Goal: Information Seeking & Learning: Learn about a topic

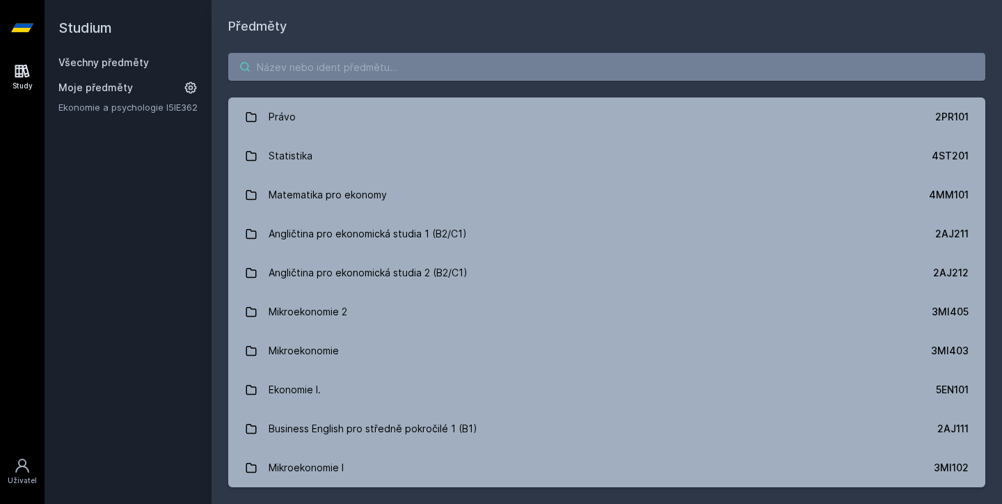
click at [395, 76] on input "search" at bounding box center [606, 67] width 757 height 28
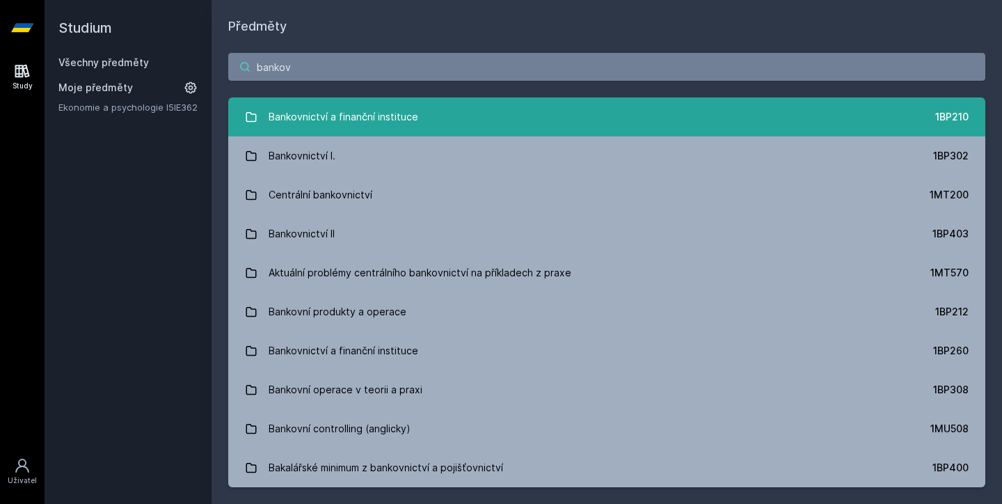
type input "bankov"
click at [329, 106] on div "Bankovnictví a finanční instituce" at bounding box center [344, 117] width 150 height 28
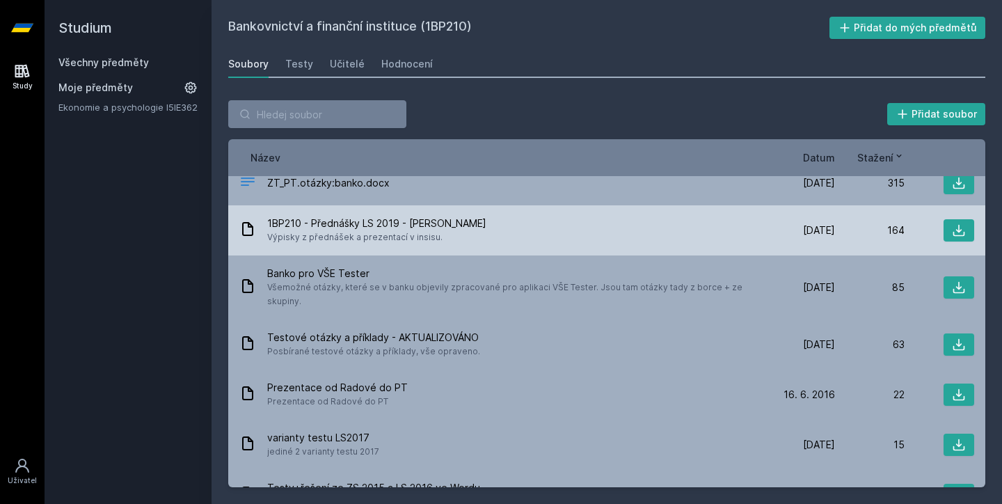
scroll to position [72, 0]
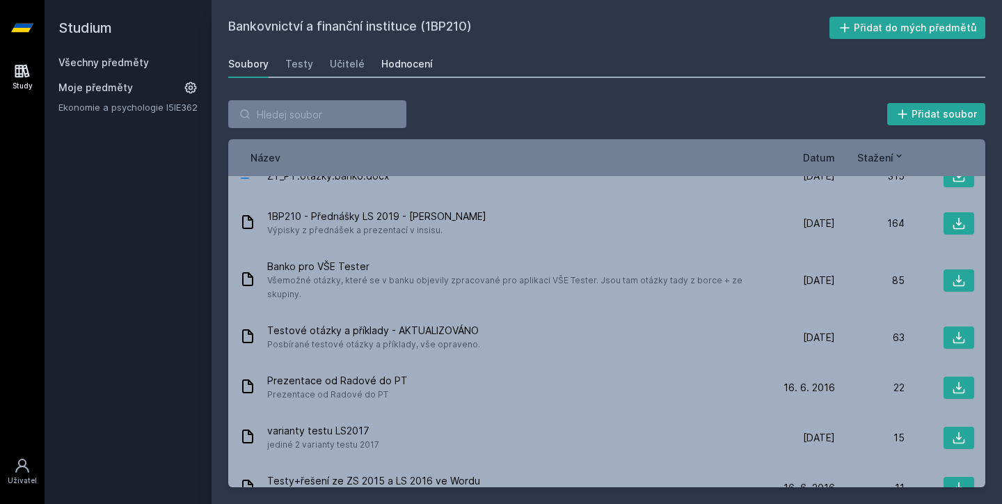
click at [418, 53] on link "Hodnocení" at bounding box center [406, 64] width 51 height 28
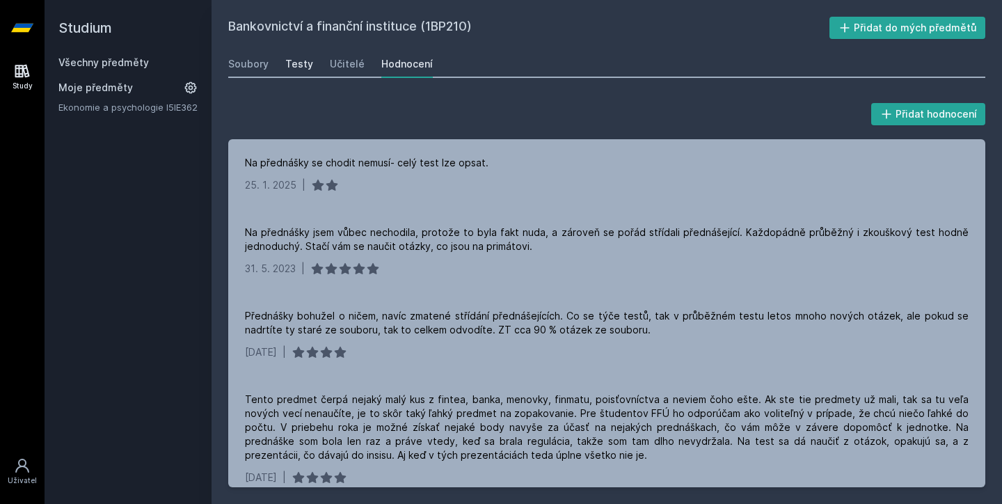
click at [289, 60] on div "Testy" at bounding box center [299, 64] width 28 height 14
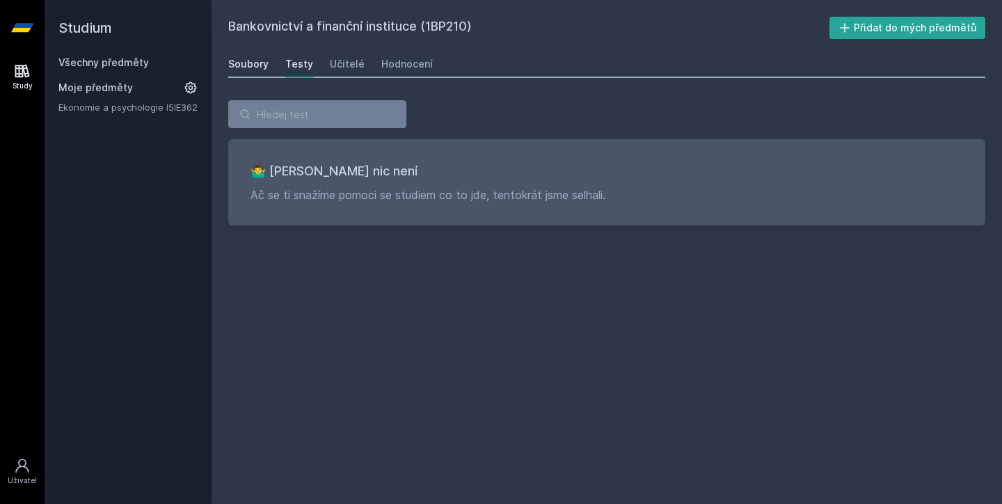
click at [255, 62] on div "Soubory" at bounding box center [248, 64] width 40 height 14
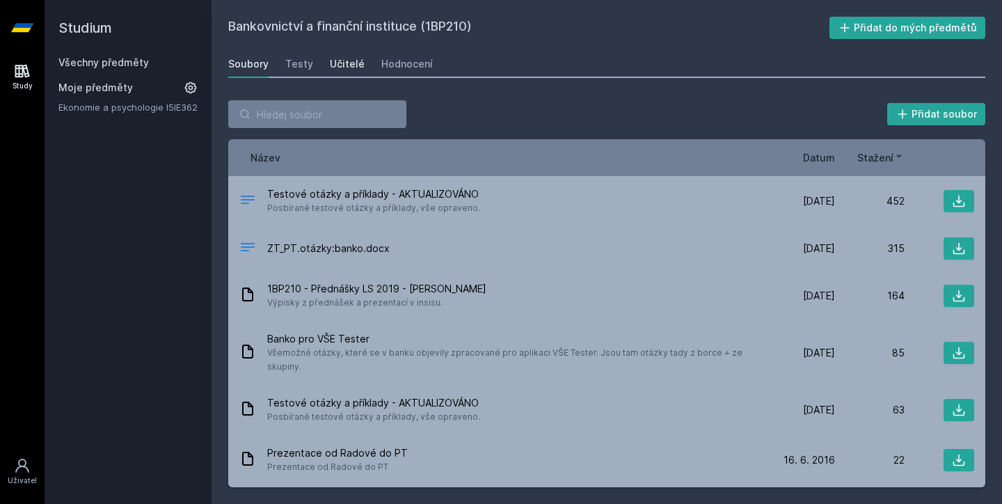
click at [355, 67] on div "Učitelé" at bounding box center [347, 64] width 35 height 14
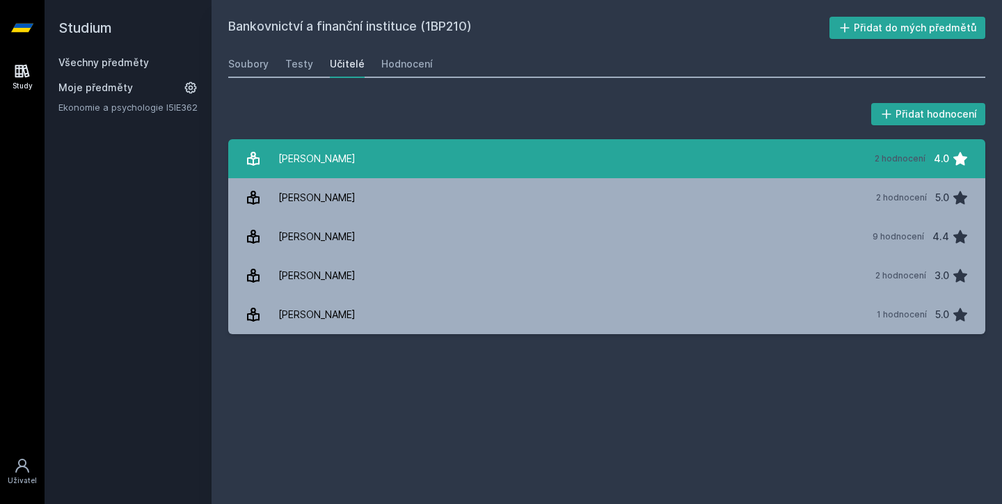
click at [357, 149] on link "[PERSON_NAME] 2 hodnocení 4.0" at bounding box center [606, 158] width 757 height 39
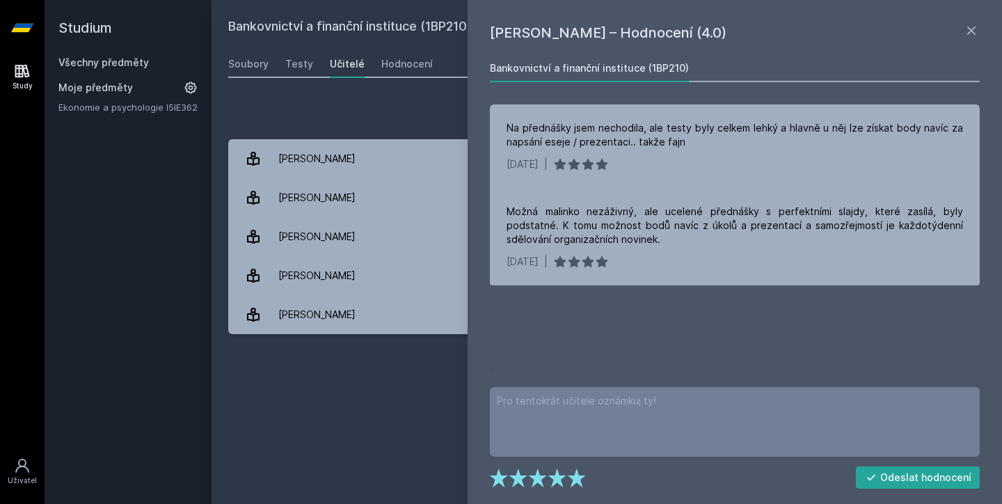
click at [292, 105] on div "Přidat hodnocení" at bounding box center [606, 114] width 757 height 28
click at [973, 36] on icon at bounding box center [971, 30] width 17 height 17
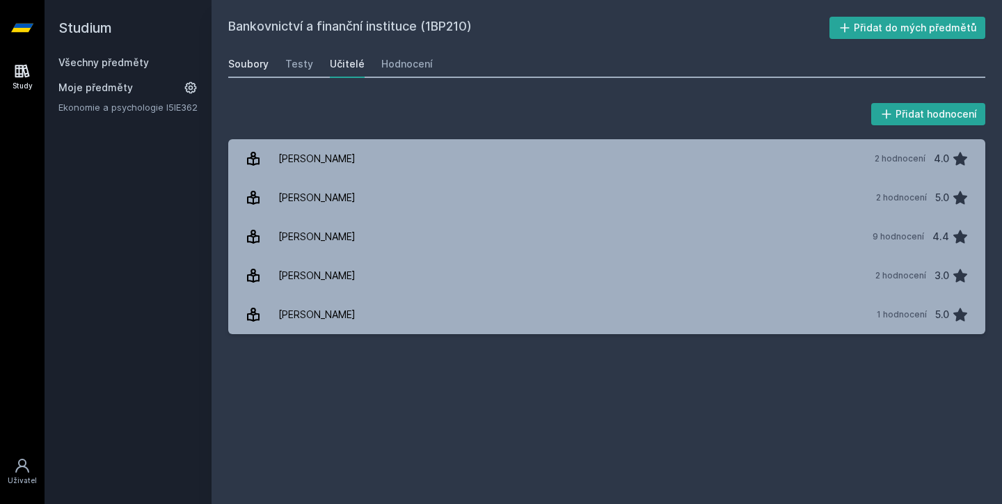
click at [257, 70] on div "Soubory" at bounding box center [248, 64] width 40 height 14
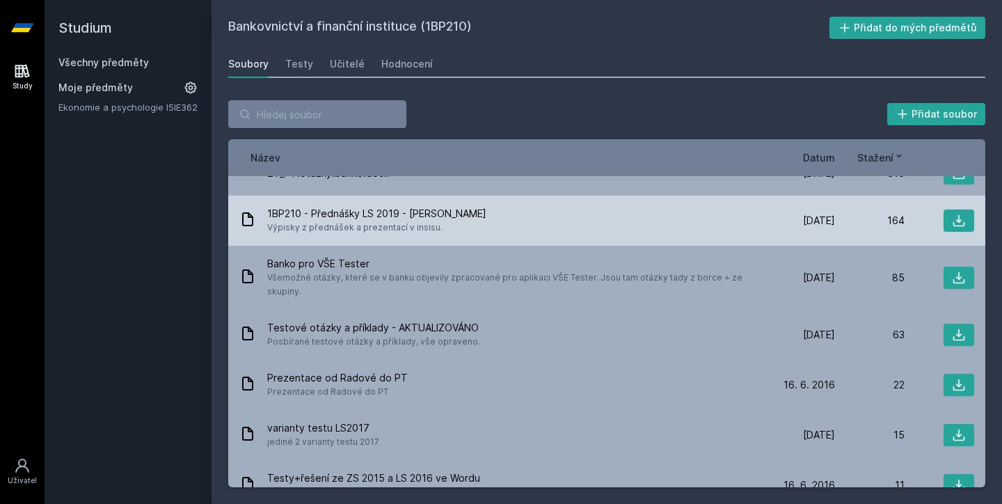
scroll to position [83, 0]
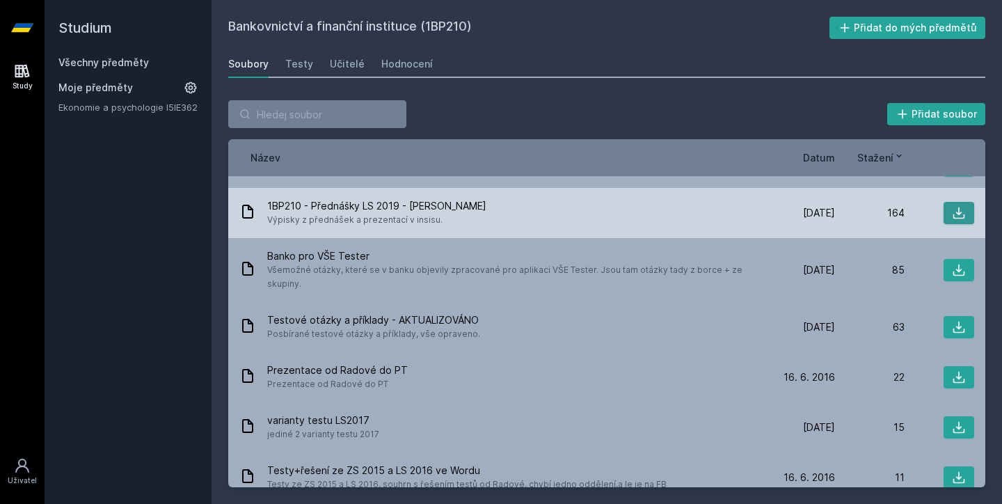
click at [967, 216] on button at bounding box center [959, 213] width 31 height 22
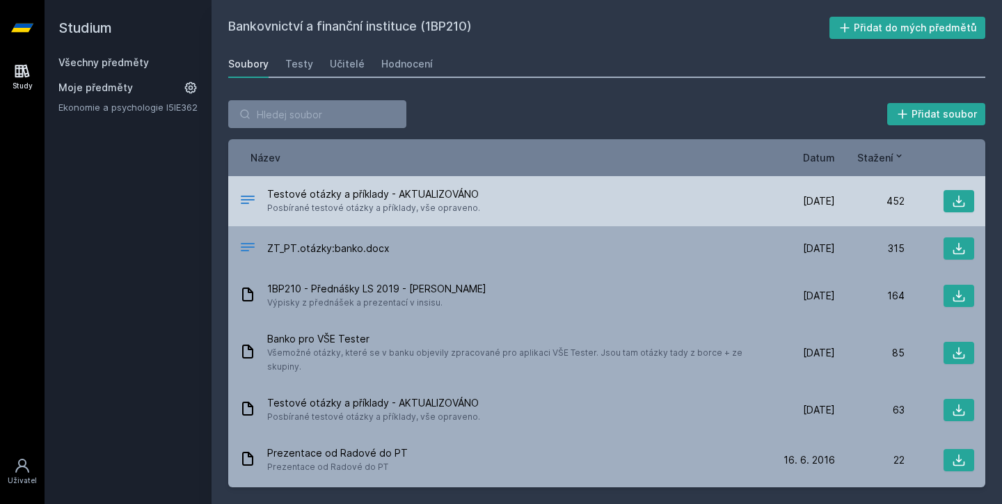
scroll to position [0, 0]
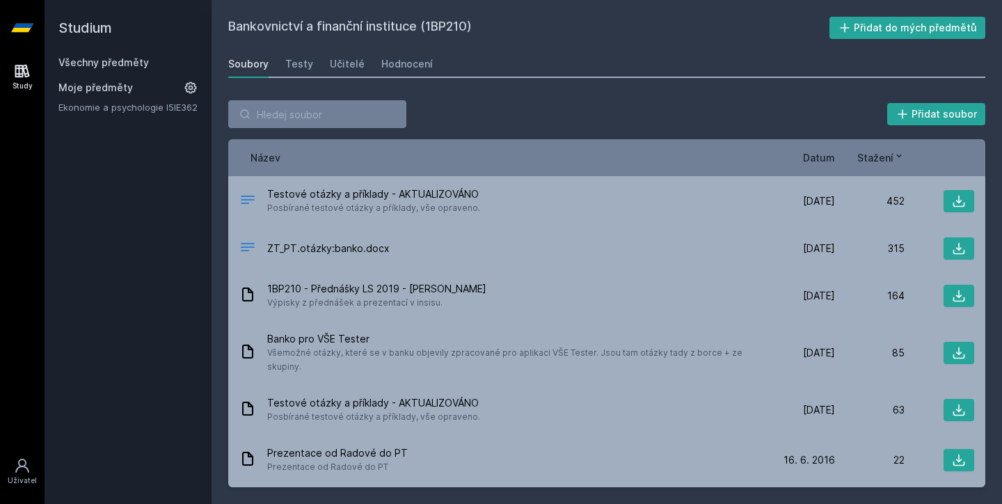
click at [805, 164] on span "Datum" at bounding box center [819, 157] width 32 height 15
